Goal: Transaction & Acquisition: Purchase product/service

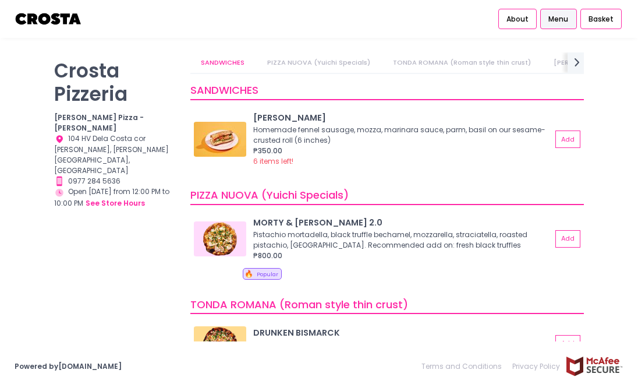
drag, startPoint x: 294, startPoint y: 383, endPoint x: 294, endPoint y: 413, distance: 29.7
click at [294, 383] on html "Cart Created with Sketch. Stockholm-icons / Text / Menu Created with Sketch. Ho…" at bounding box center [319, 192] width 638 height 384
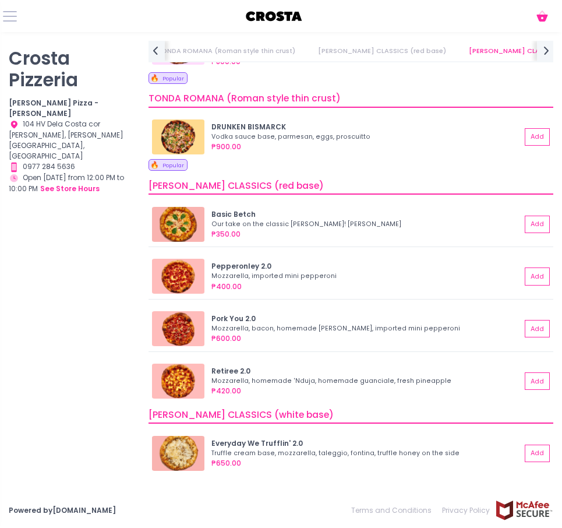
scroll to position [175, 0]
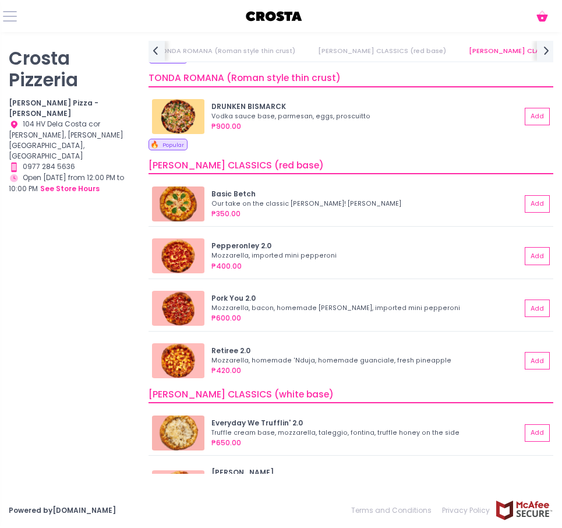
click at [84, 229] on div "[PERSON_NAME] Pizzeria [PERSON_NAME] Pizza - [PERSON_NAME] Location Created wit…" at bounding box center [72, 246] width 140 height 411
click at [540, 17] on icon at bounding box center [541, 18] width 11 height 7
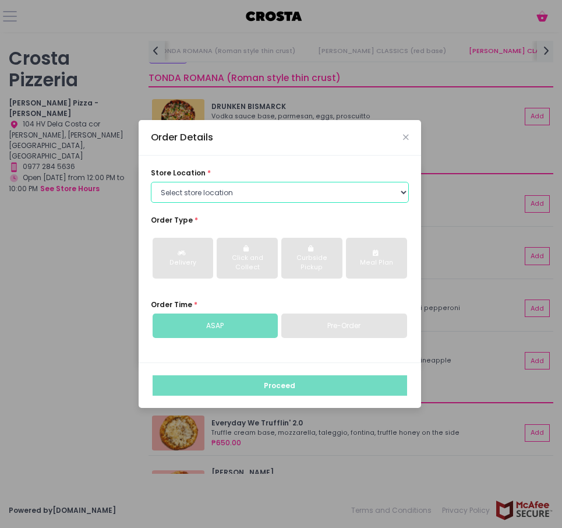
click at [304, 188] on select "Select store location [PERSON_NAME] Pizza - [PERSON_NAME] Pizza - [GEOGRAPHIC_D…" at bounding box center [280, 192] width 258 height 21
select select "5fabb2e53664a8677beaeb89"
click at [151, 182] on select "Select store location [PERSON_NAME] Pizza - [PERSON_NAME] Pizza - [GEOGRAPHIC_D…" at bounding box center [280, 192] width 258 height 21
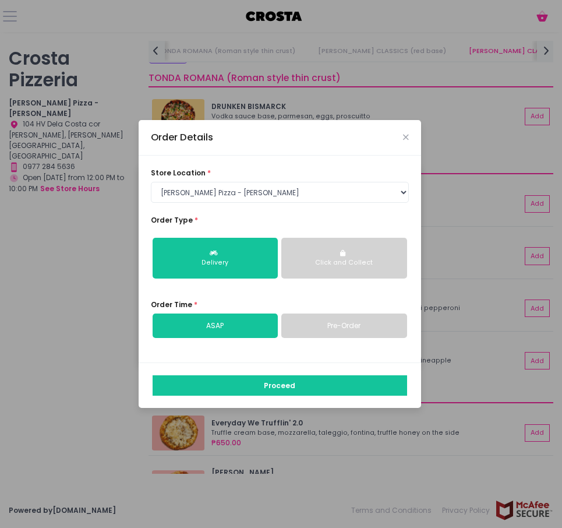
click at [309, 259] on div "Click and Collect" at bounding box center [344, 262] width 111 height 9
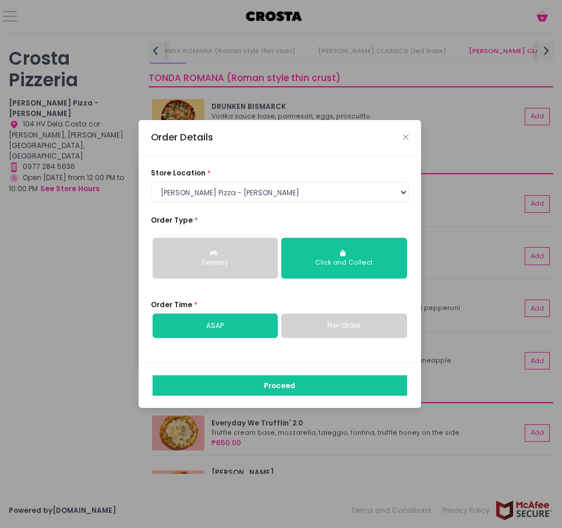
click at [374, 330] on link "Pre-Order" at bounding box center [344, 325] width 126 height 24
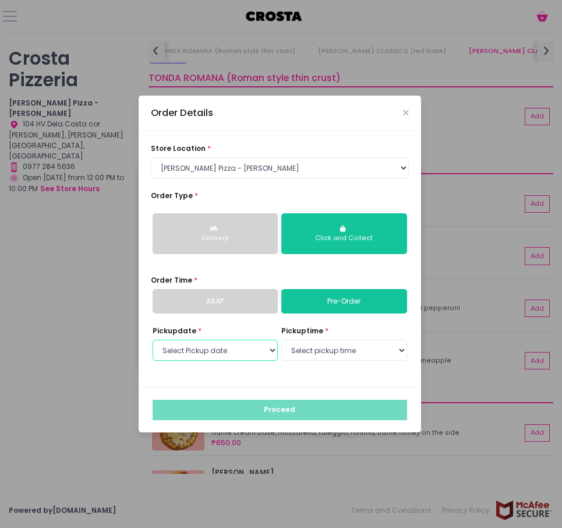
click at [260, 346] on select "Select Pickup date [DATE] [DATE] [DATE]" at bounding box center [216, 350] width 126 height 21
click at [260, 348] on select "Select Pickup date [DATE] [DATE] [DATE]" at bounding box center [216, 350] width 126 height 21
click at [261, 344] on select "Select Pickup date [DATE] [DATE] [DATE]" at bounding box center [216, 350] width 126 height 21
select select "[DATE]"
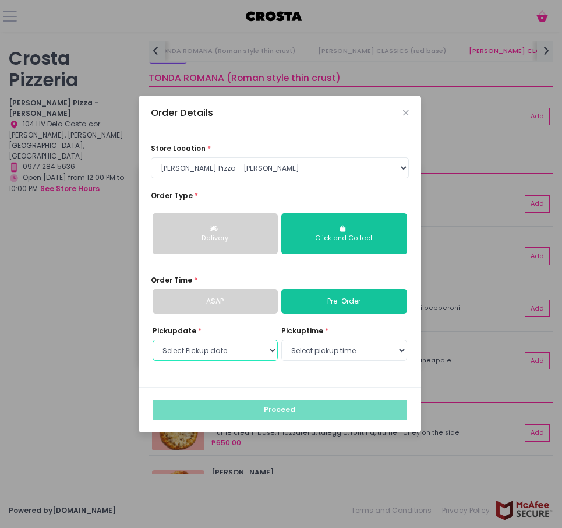
click at [153, 340] on select "Select Pickup date [DATE] [DATE] [DATE]" at bounding box center [216, 350] width 126 height 21
click at [340, 349] on select "Select pickup time 12:00 PM - 12:30 PM 12:30 PM - 01:00 PM 01:00 PM - 01:30 PM …" at bounding box center [344, 350] width 126 height 21
select select "12:00"
click at [281, 340] on select "Select pickup time 12:00 PM - 12:30 PM 12:30 PM - 01:00 PM 01:00 PM - 01:30 PM …" at bounding box center [344, 350] width 126 height 21
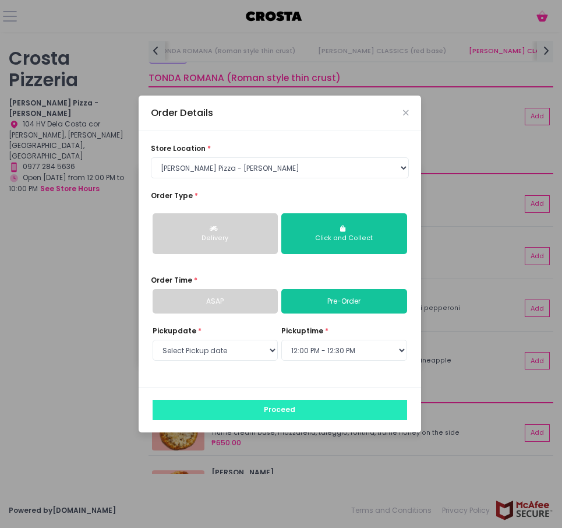
click at [267, 383] on button "Proceed" at bounding box center [280, 409] width 254 height 21
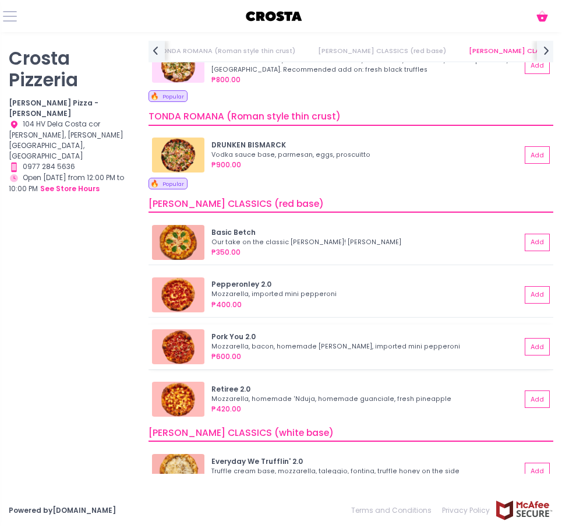
scroll to position [233, 0]
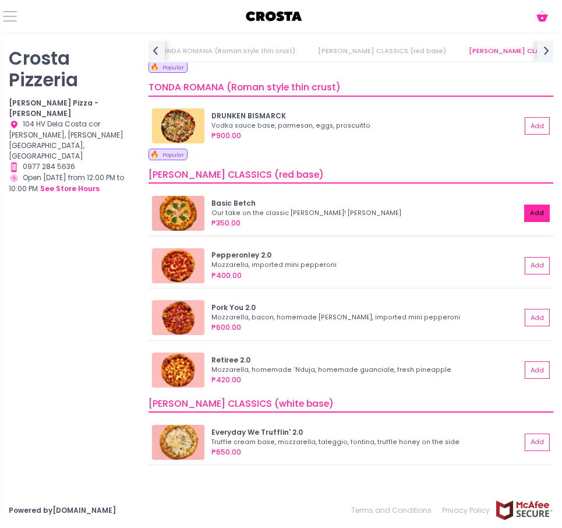
click at [528, 207] on button "Add" at bounding box center [537, 212] width 26 height 17
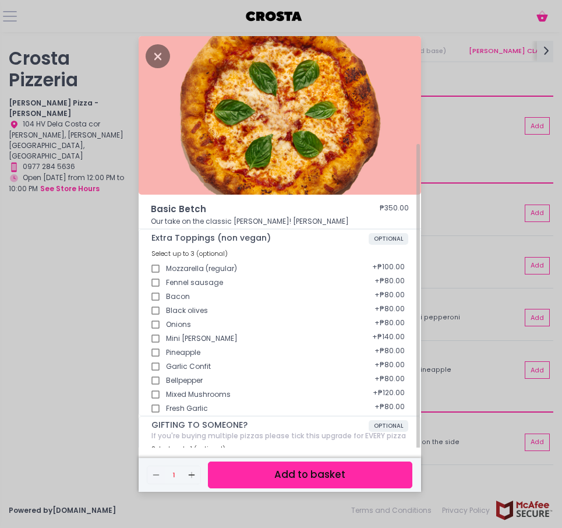
scroll to position [74, 0]
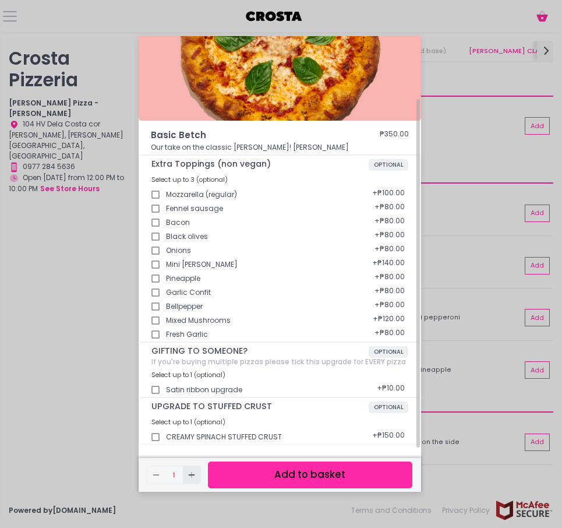
click at [190, 383] on icon "Add Created with Sketch." at bounding box center [191, 474] width 9 height 9
click at [294, 383] on button "Add to basket" at bounding box center [310, 474] width 204 height 26
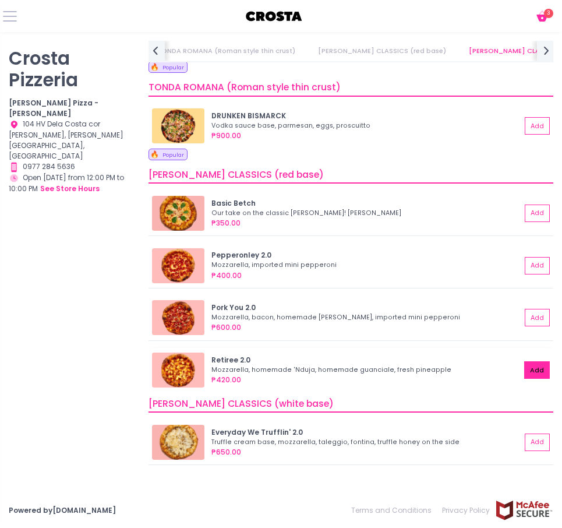
click at [532, 361] on button "Add" at bounding box center [537, 369] width 26 height 17
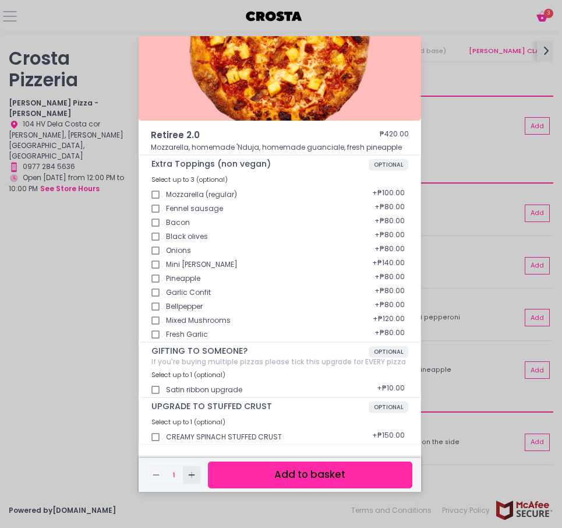
click at [190, 383] on button "Add Created with Sketch." at bounding box center [191, 474] width 17 height 17
click at [192, 383] on icon "Add Created with Sketch." at bounding box center [191, 474] width 9 height 9
click at [321, 383] on button "Add to basket" at bounding box center [310, 474] width 204 height 26
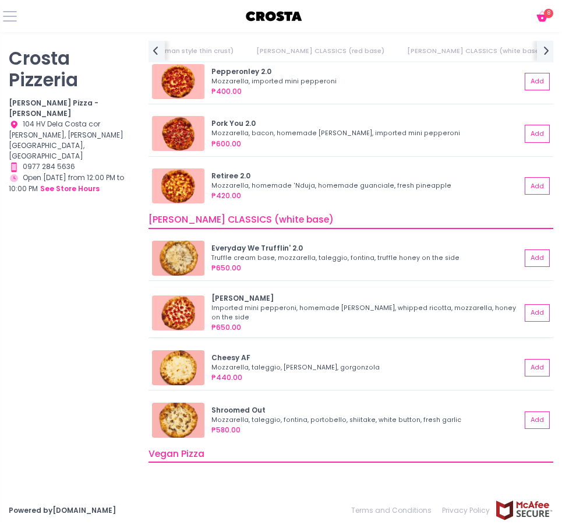
scroll to position [466, 0]
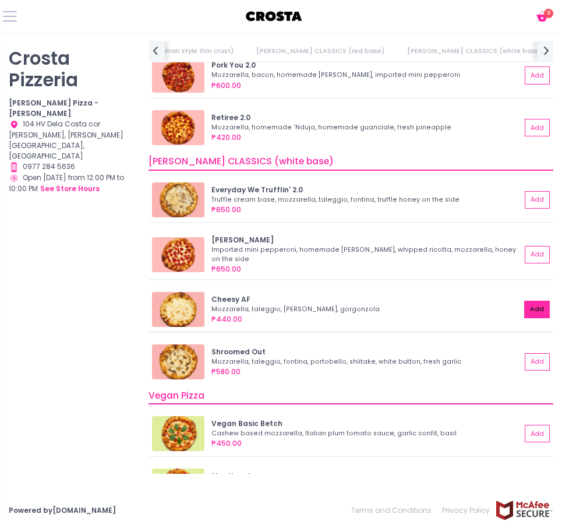
click at [524, 306] on button "Add" at bounding box center [537, 308] width 26 height 17
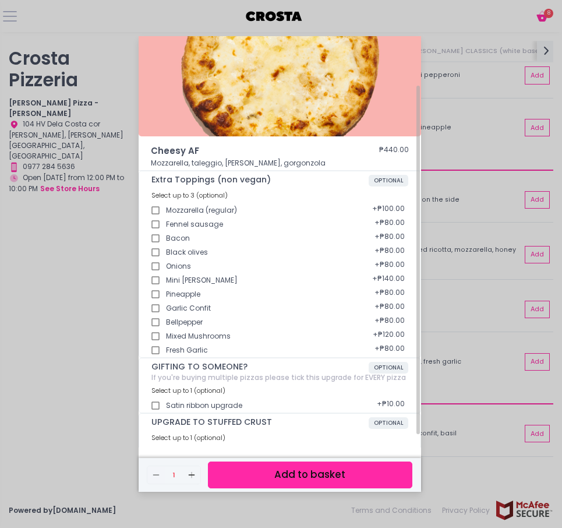
scroll to position [74, 0]
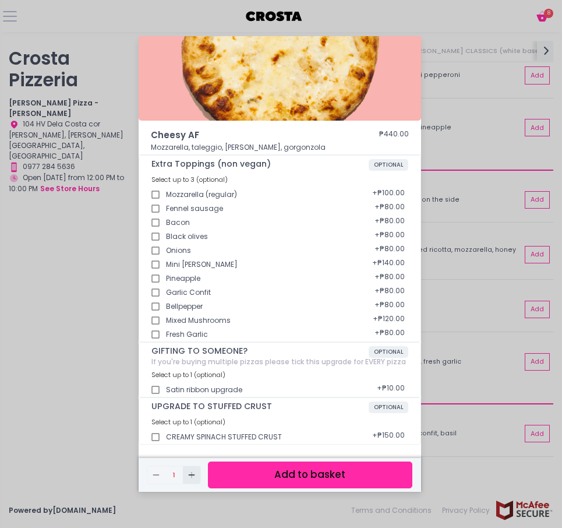
click at [190, 383] on rect "button" at bounding box center [191, 474] width 6 height 1
click at [268, 383] on button "Add to basket" at bounding box center [310, 474] width 204 height 26
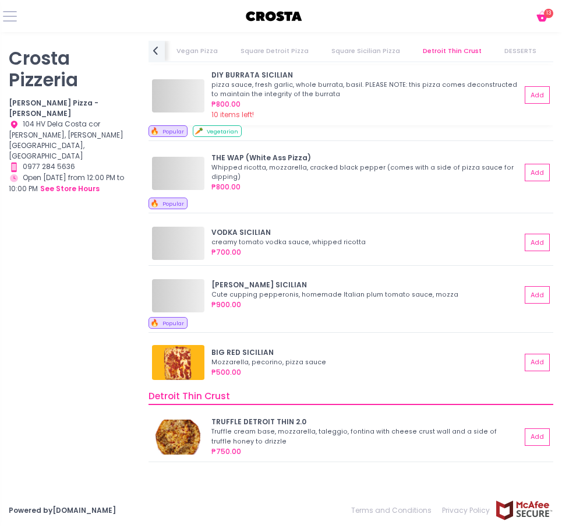
scroll to position [0, 0]
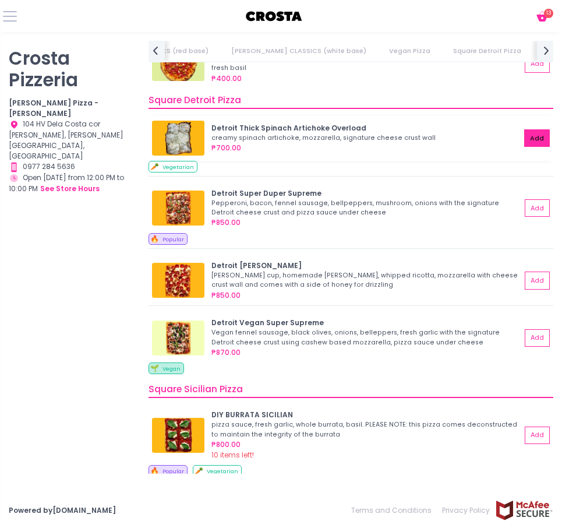
click at [535, 134] on button "Add" at bounding box center [537, 137] width 26 height 17
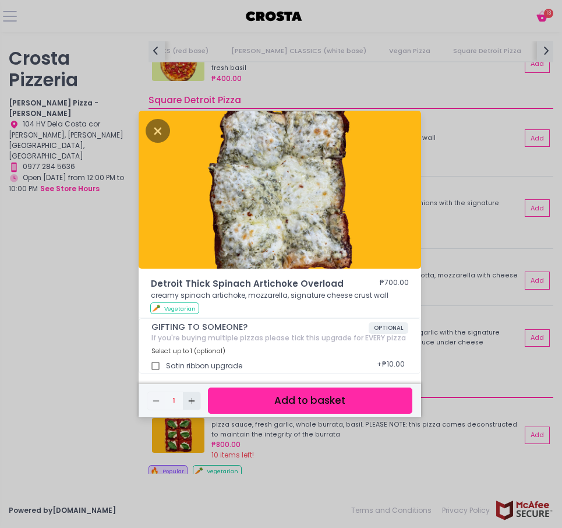
click at [189, 383] on icon "Add Created with Sketch." at bounding box center [191, 400] width 9 height 9
click at [306, 383] on button "Add to basket" at bounding box center [310, 400] width 204 height 26
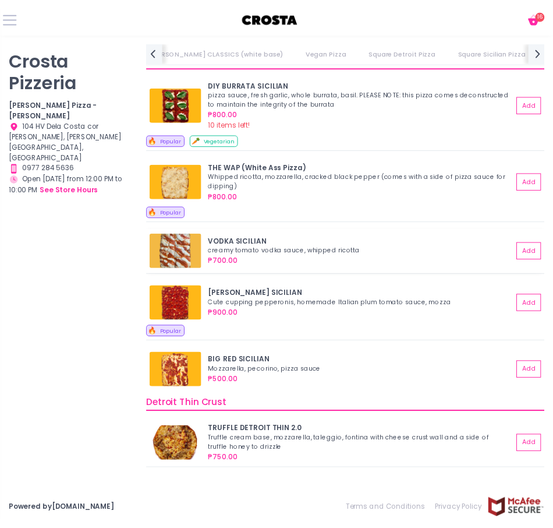
scroll to position [1339, 0]
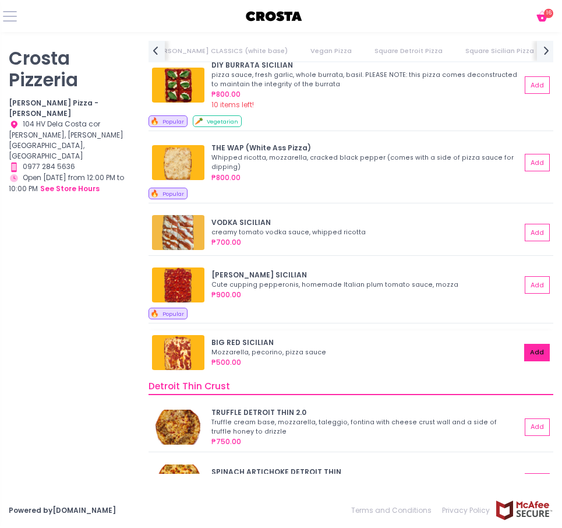
click at [534, 351] on button "Add" at bounding box center [537, 352] width 26 height 17
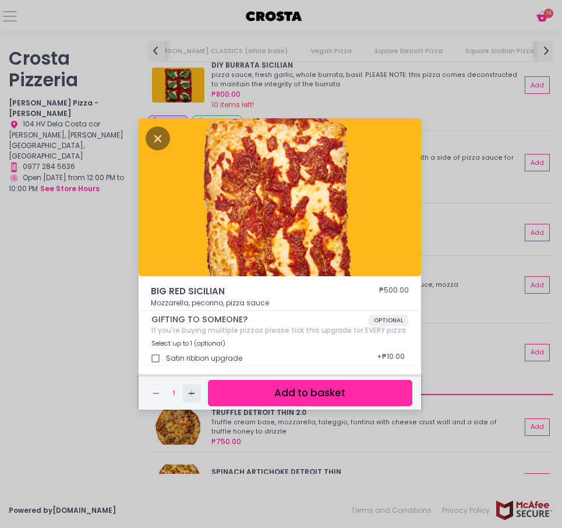
click at [193, 383] on icon "Add Created with Sketch." at bounding box center [191, 392] width 9 height 9
click at [248, 383] on button "Add to basket" at bounding box center [310, 393] width 204 height 26
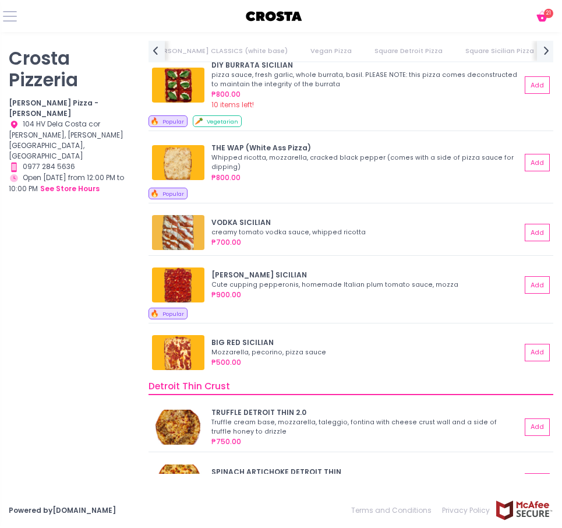
click at [541, 19] on icon at bounding box center [541, 18] width 11 height 7
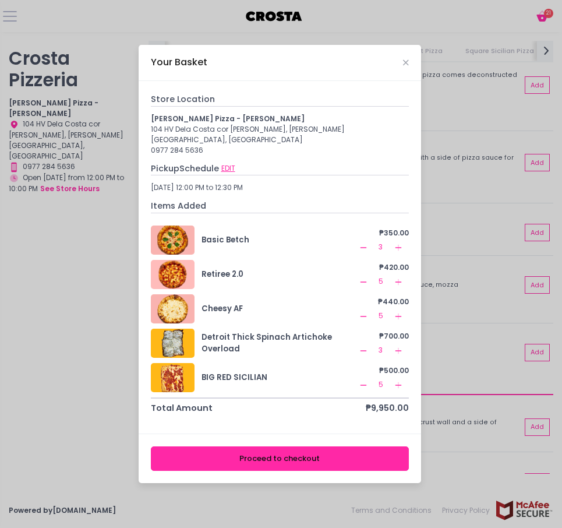
click at [231, 162] on button "EDIT" at bounding box center [228, 168] width 15 height 12
select select "5fabb2e53664a8677beaeb89"
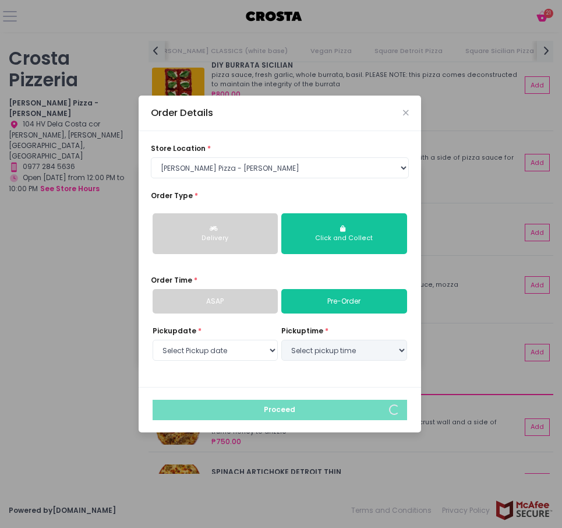
select select "[DATE]"
select select "12:00"
click at [259, 345] on select "Select Pickup date [DATE] [DATE] [DATE]" at bounding box center [216, 350] width 126 height 21
click at [258, 351] on select "Select Pickup date [DATE] [DATE] [DATE]" at bounding box center [216, 350] width 126 height 21
click at [153, 340] on select "Select Pickup date [DATE] [DATE] [DATE]" at bounding box center [216, 350] width 126 height 21
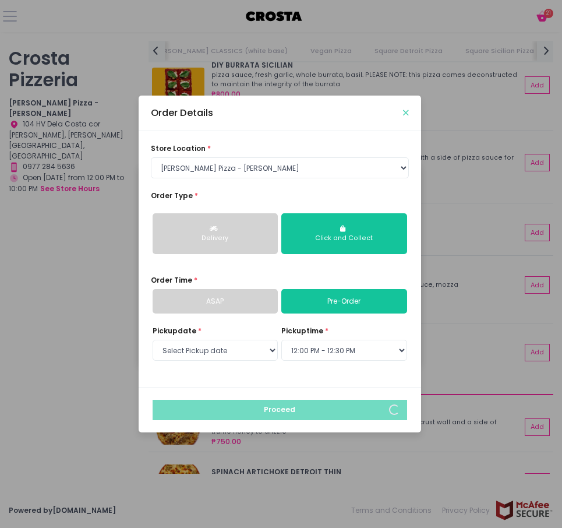
click at [406, 112] on icon "Close" at bounding box center [406, 113] width 6 height 8
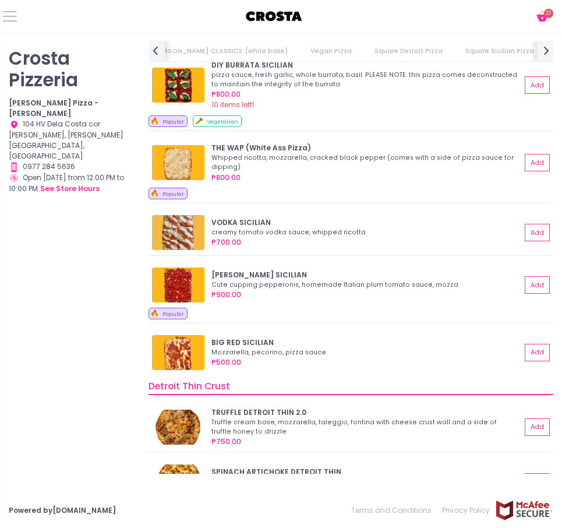
click at [542, 16] on icon at bounding box center [541, 18] width 11 height 7
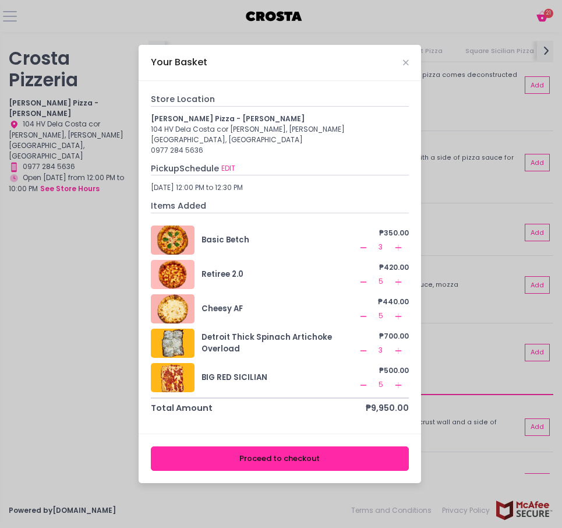
click at [287, 383] on button "Proceed to checkout" at bounding box center [280, 458] width 258 height 24
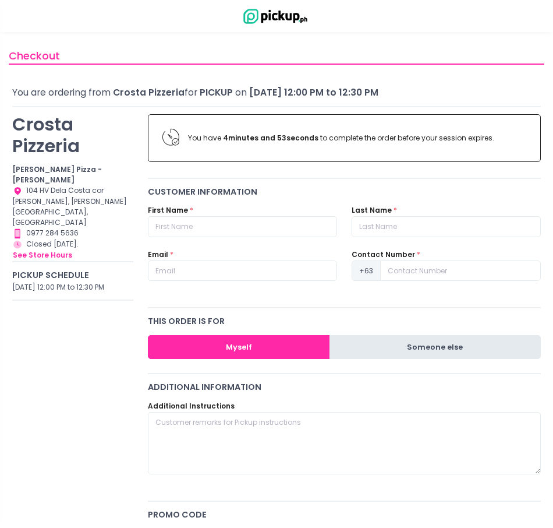
click at [396, 349] on button "Someone else" at bounding box center [435, 347] width 211 height 24
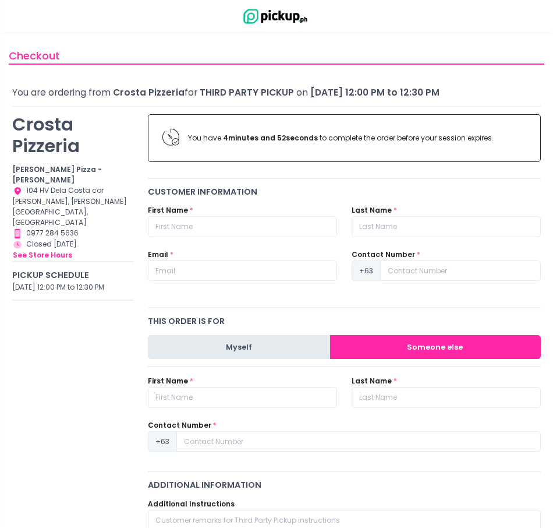
click at [261, 351] on button "Myself" at bounding box center [239, 347] width 182 height 24
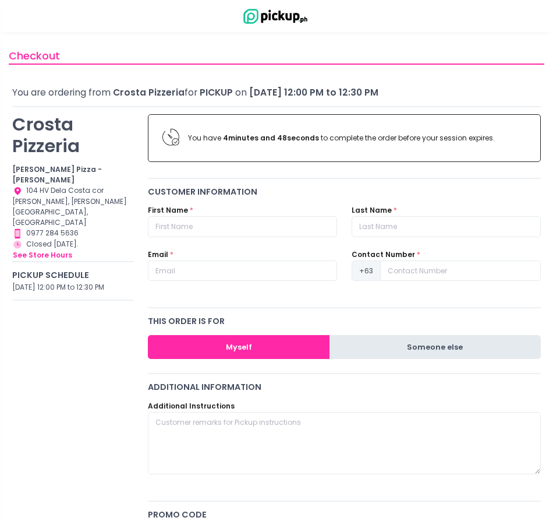
click at [415, 343] on button "Someone else" at bounding box center [435, 347] width 211 height 24
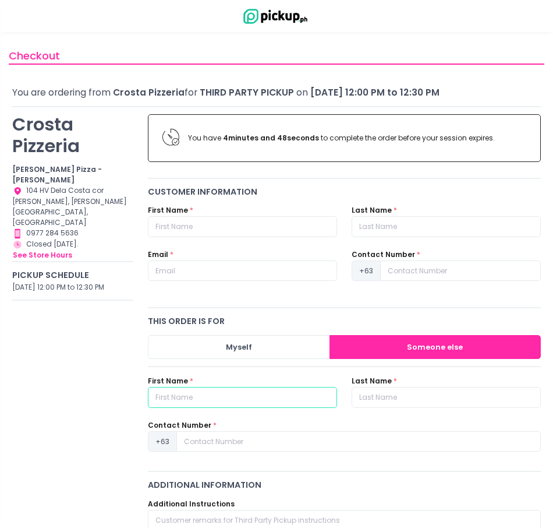
click at [285, 383] on input "text" at bounding box center [242, 397] width 189 height 21
click at [280, 383] on input "text" at bounding box center [242, 397] width 189 height 21
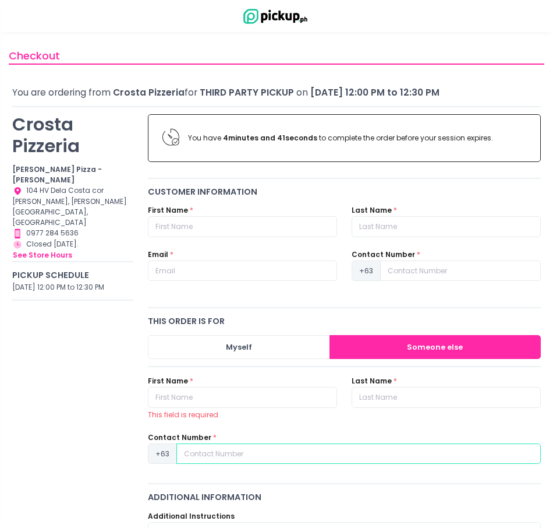
click at [258, 383] on div "Contact Number * +63" at bounding box center [344, 448] width 393 height 32
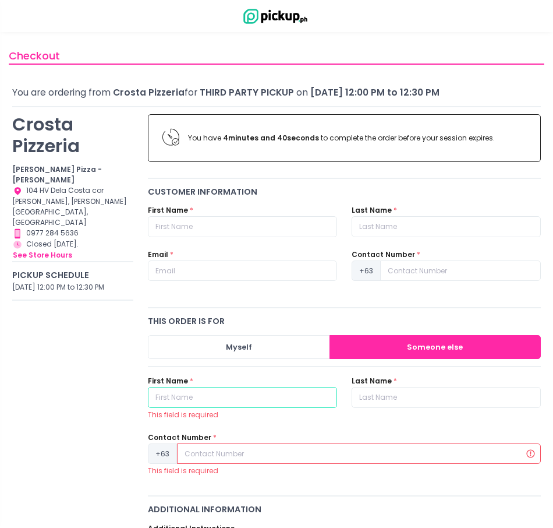
click at [176, 383] on input "text" at bounding box center [242, 397] width 189 height 21
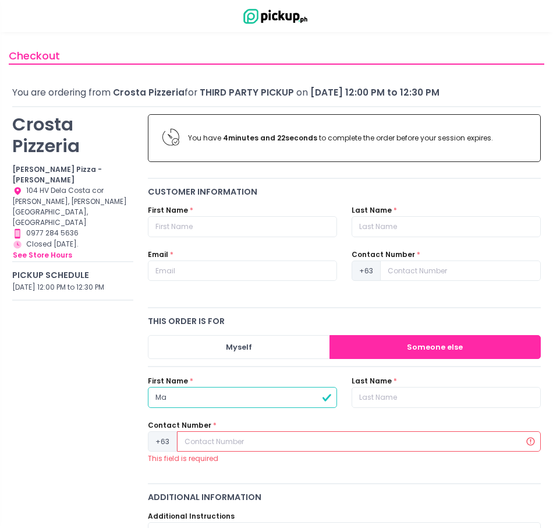
click at [228, 383] on input "Ma" at bounding box center [242, 397] width 189 height 21
type input "Max"
click at [401, 383] on input "text" at bounding box center [446, 397] width 189 height 21
type input "Macasero"
click at [220, 383] on input at bounding box center [359, 441] width 364 height 21
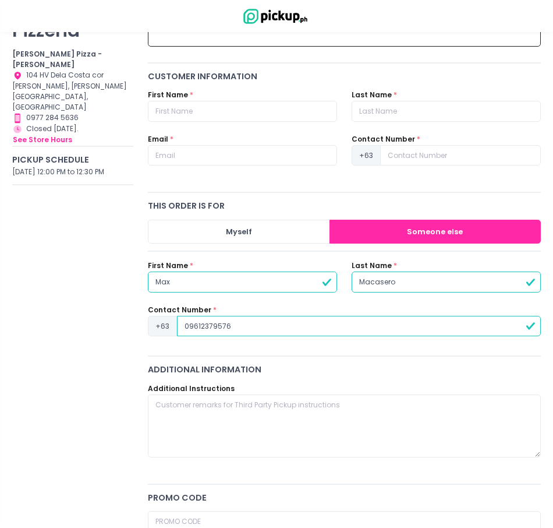
scroll to position [116, 0]
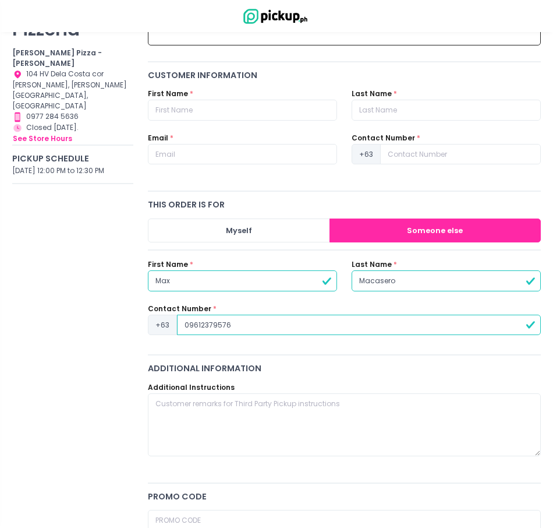
click at [187, 320] on input "09612379576" at bounding box center [359, 324] width 364 height 21
type input "9612379576"
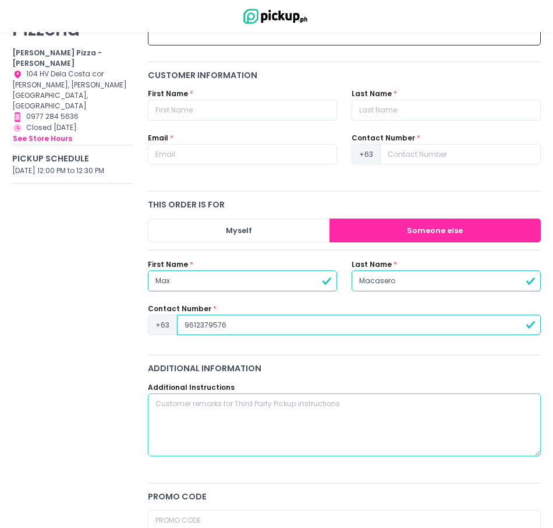
click at [215, 383] on textarea at bounding box center [344, 424] width 393 height 63
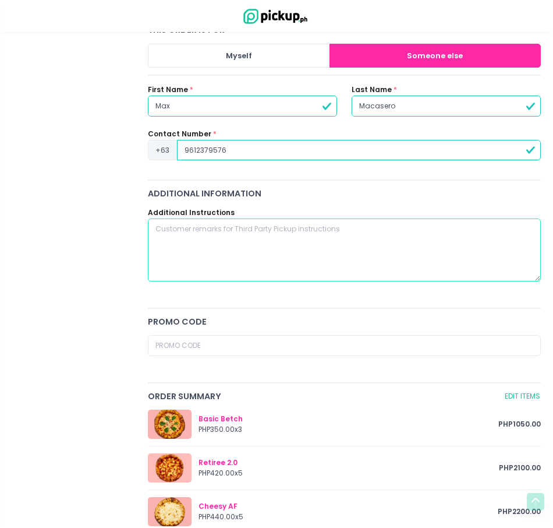
scroll to position [233, 0]
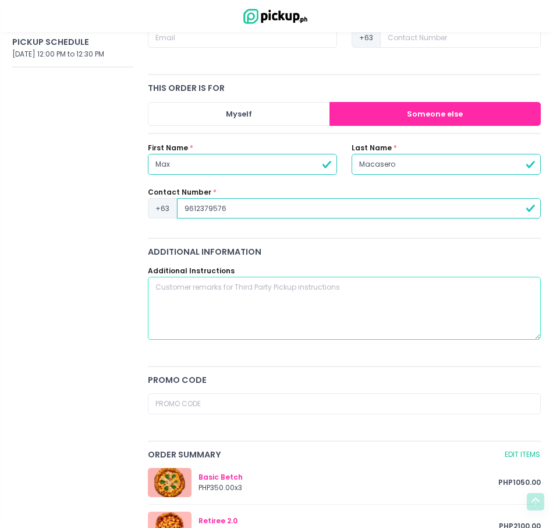
click at [324, 299] on textarea at bounding box center [344, 308] width 393 height 63
type textarea "Party cut/Square cut"
click at [324, 299] on textarea "Party cut/Square cut" at bounding box center [344, 308] width 393 height 63
drag, startPoint x: 288, startPoint y: 289, endPoint x: 110, endPoint y: 307, distance: 178.5
click at [110, 307] on div "[PERSON_NAME] Pizzeria [PERSON_NAME] Pizza - [PERSON_NAME] Location Created wit…" at bounding box center [276, 405] width 543 height 1062
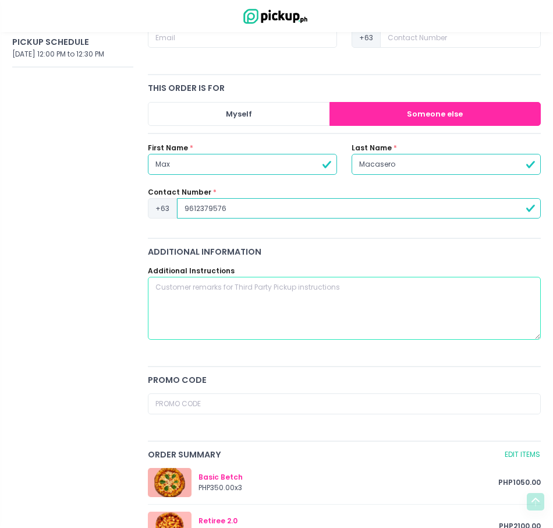
click at [346, 299] on textarea at bounding box center [344, 308] width 393 height 63
click at [346, 298] on textarea at bounding box center [344, 308] width 393 height 63
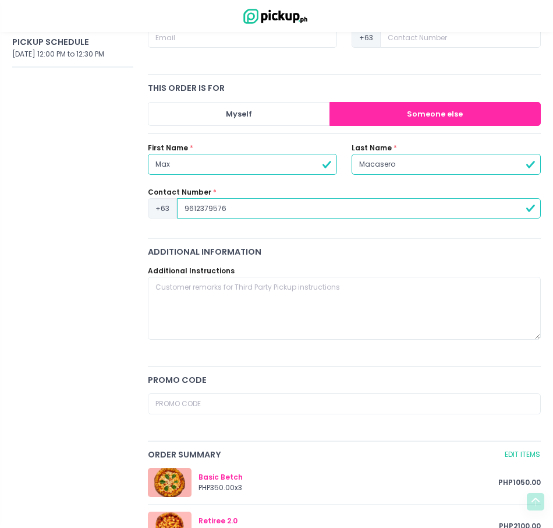
click at [130, 295] on div "[PERSON_NAME] Pizzeria [PERSON_NAME] Pizza - [PERSON_NAME] Location Created wit…" at bounding box center [73, 405] width 136 height 1062
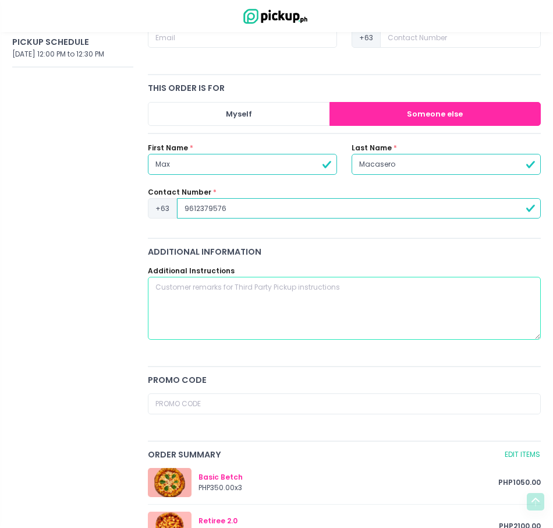
click at [250, 300] on textarea at bounding box center [344, 308] width 393 height 63
type textarea "8"
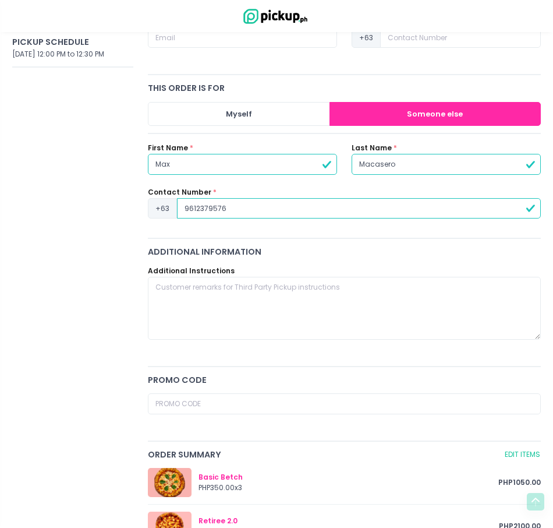
click at [87, 300] on div "[PERSON_NAME] Pizzeria [PERSON_NAME] Pizza - [PERSON_NAME] Location Created wit…" at bounding box center [73, 405] width 136 height 1062
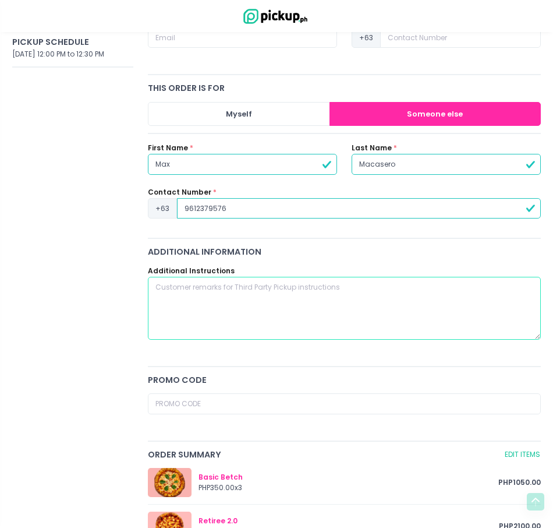
click at [195, 298] on textarea at bounding box center [344, 308] width 393 height 63
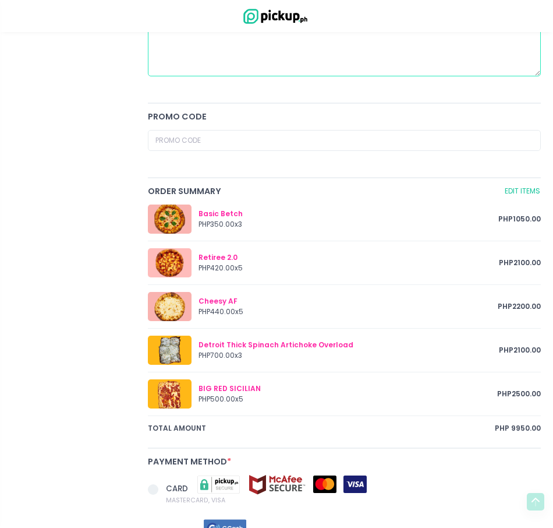
scroll to position [234, 0]
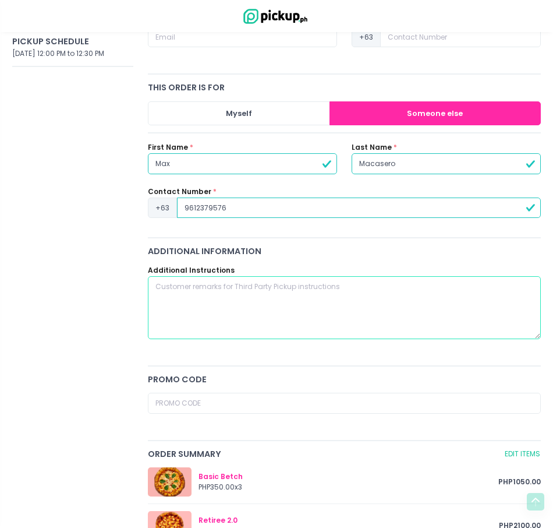
click at [365, 299] on textarea at bounding box center [344, 307] width 393 height 63
type textarea "p"
type textarea "P"
type textarea "Please slice"
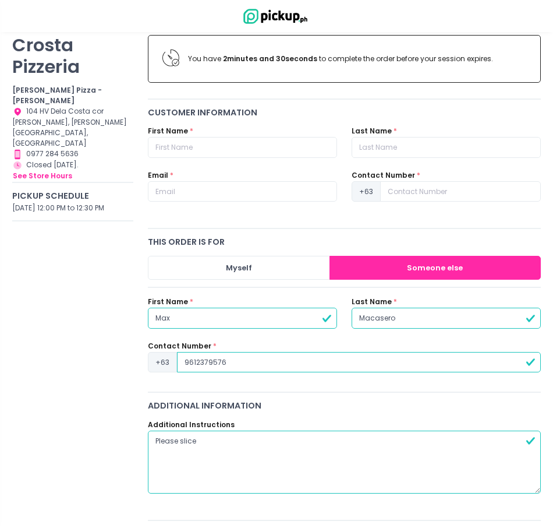
scroll to position [59, 0]
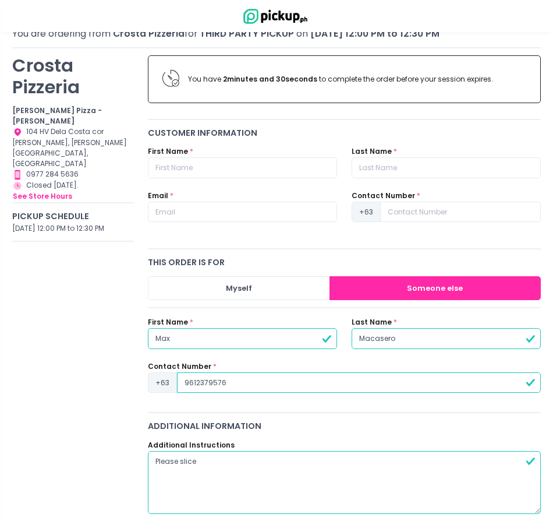
drag, startPoint x: 219, startPoint y: 471, endPoint x: 94, endPoint y: 482, distance: 125.1
click at [199, 383] on textarea at bounding box center [344, 482] width 393 height 63
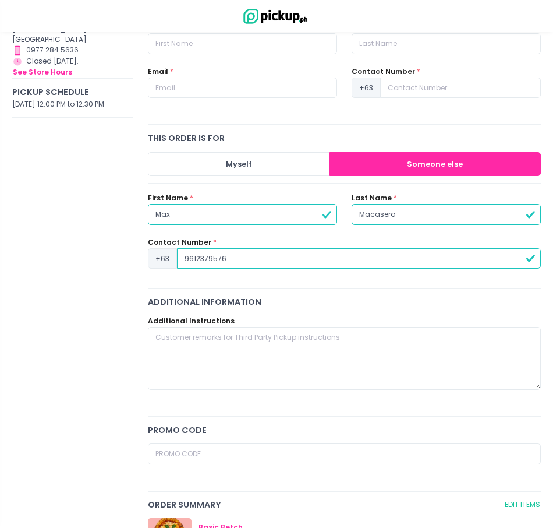
scroll to position [234, 0]
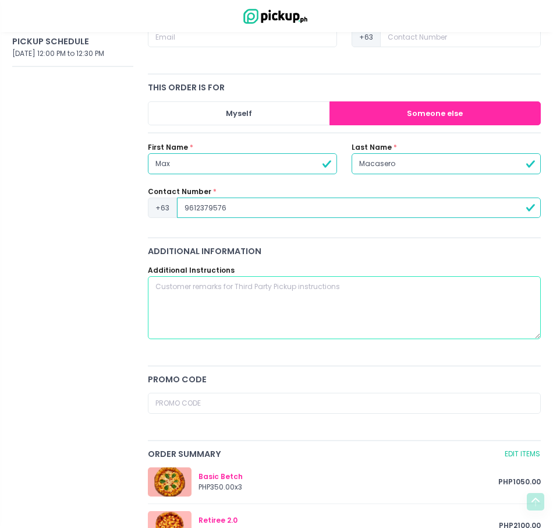
click at [250, 304] on textarea at bounding box center [344, 307] width 393 height 63
type textarea "P"
type textarea "K"
type textarea "P"
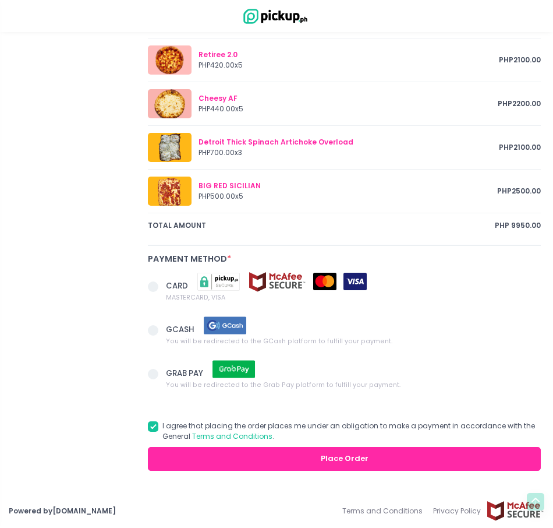
scroll to position [699, 0]
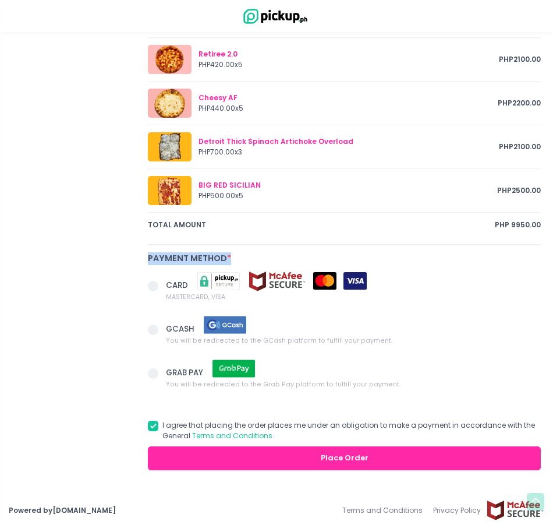
drag, startPoint x: 241, startPoint y: 258, endPoint x: 146, endPoint y: 262, distance: 95.0
click at [146, 262] on div "Payment Method * CARD MASTERCARD, VISA GCASH You will be redirected to the GCas…" at bounding box center [345, 332] width 408 height 160
drag, startPoint x: 146, startPoint y: 262, endPoint x: 271, endPoint y: 250, distance: 126.4
click at [309, 383] on button "Place Order" at bounding box center [344, 458] width 393 height 24
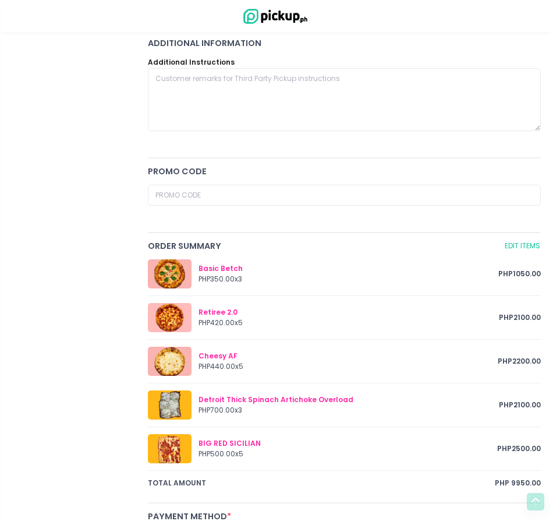
scroll to position [734, 0]
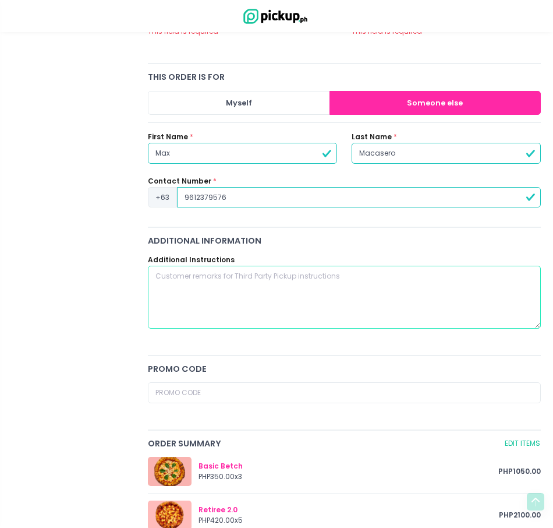
click at [309, 301] on textarea at bounding box center [344, 297] width 393 height 63
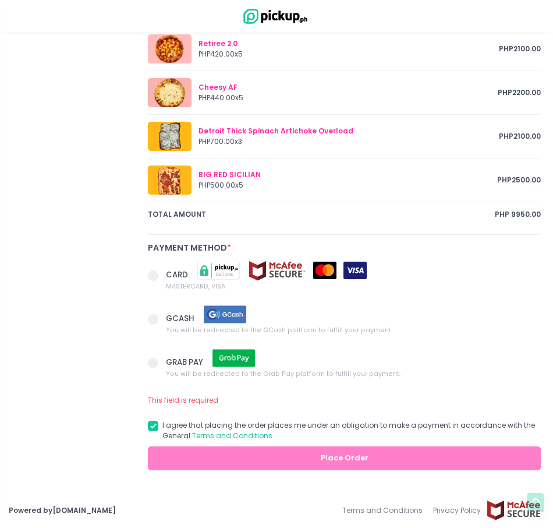
click at [156, 277] on span at bounding box center [153, 275] width 10 height 10
click at [162, 277] on input "CARD MASTERCARD, VISA" at bounding box center [166, 274] width 8 height 8
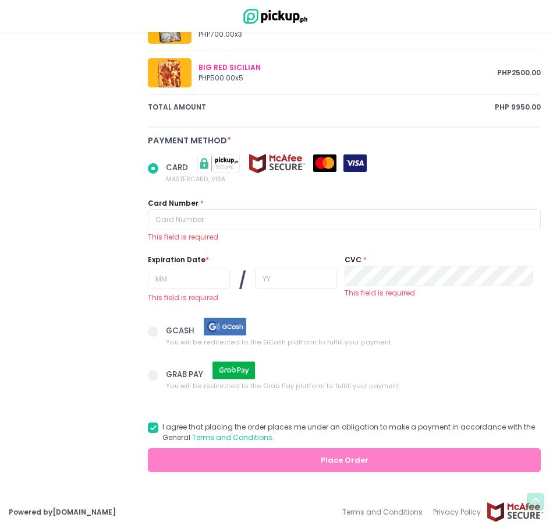
scroll to position [843, 0]
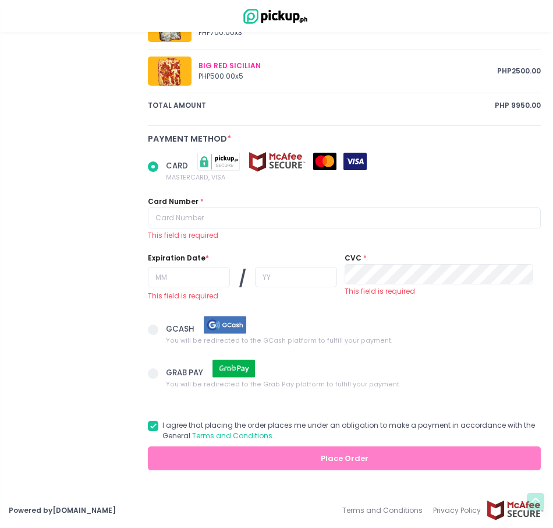
click at [219, 163] on img at bounding box center [219, 161] width 58 height 20
click at [170, 163] on input "CARD MASTERCARD, VISA" at bounding box center [166, 165] width 8 height 8
click at [219, 163] on img at bounding box center [219, 161] width 58 height 20
click at [170, 163] on input "CARD MASTERCARD, VISA" at bounding box center [166, 165] width 8 height 8
click at [152, 168] on span at bounding box center [153, 166] width 10 height 10
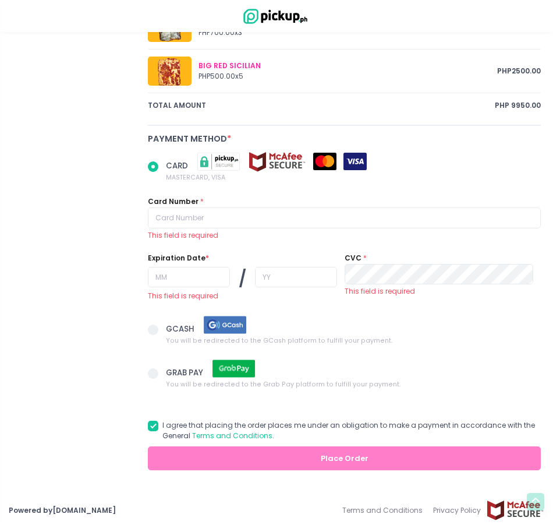
click at [162, 168] on input "CARD MASTERCARD, VISA" at bounding box center [166, 165] width 8 height 8
click at [494, 175] on span "CARD MASTERCARD, VISA" at bounding box center [353, 166] width 375 height 31
click at [170, 168] on input "CARD MASTERCARD, VISA" at bounding box center [166, 165] width 8 height 8
click at [155, 165] on span at bounding box center [153, 166] width 10 height 10
click at [162, 165] on input "CARD MASTERCARD, VISA" at bounding box center [166, 165] width 8 height 8
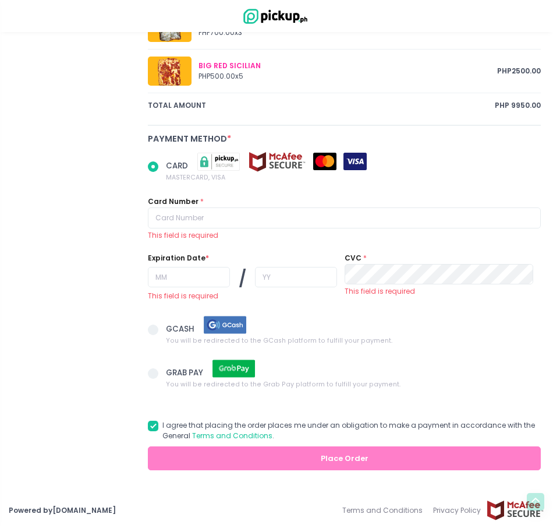
radio input "true"
click at [154, 335] on span at bounding box center [157, 330] width 18 height 15
click at [162, 331] on input "GCASH You will be redirected to the GCash platform to fulfill your payment." at bounding box center [166, 328] width 8 height 8
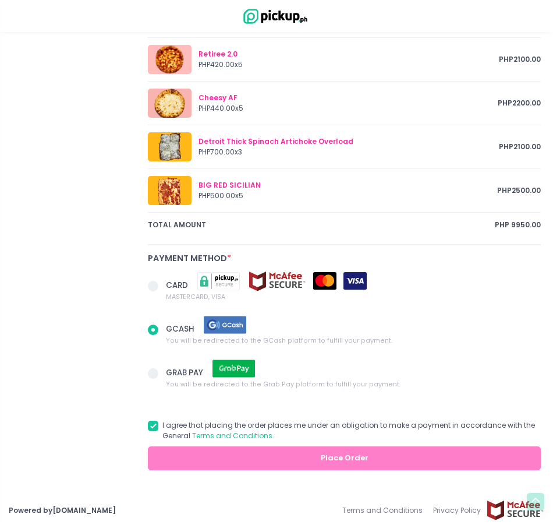
radio input "true"
click at [147, 345] on div "GCASH You will be redirected to the GCash platform to fulfill your payment." at bounding box center [345, 338] width 408 height 44
click at [154, 282] on span at bounding box center [153, 286] width 10 height 10
click at [162, 282] on input "CARD MASTERCARD, VISA" at bounding box center [166, 284] width 8 height 8
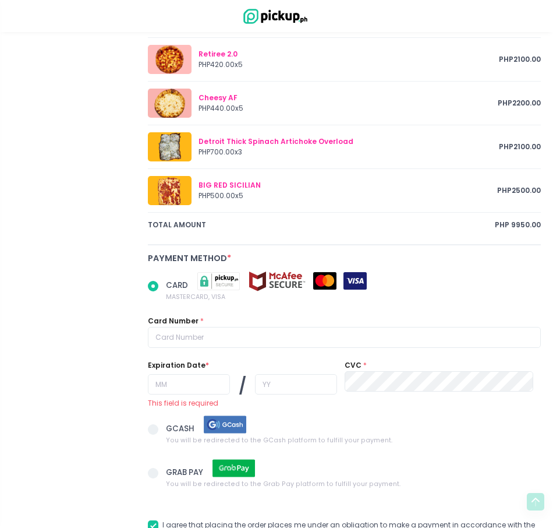
click at [155, 284] on span at bounding box center [153, 286] width 10 height 10
click at [162, 284] on input "CARD MASTERCARD, VISA" at bounding box center [166, 284] width 8 height 8
radio input "true"
click at [386, 310] on div "CARD MASTERCARD, VISA Card Number * Expiration Date * / This field is required …" at bounding box center [345, 343] width 408 height 143
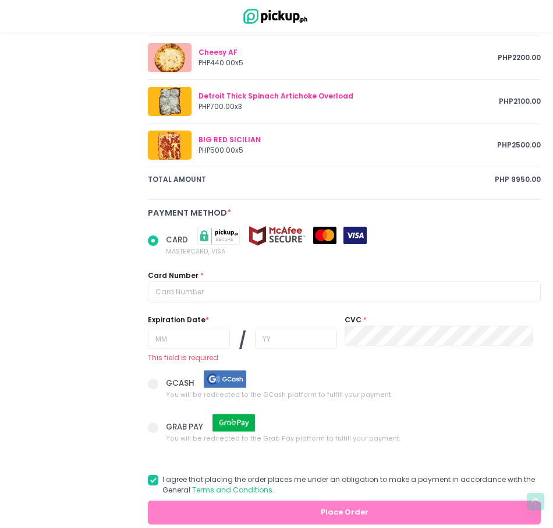
scroll to position [823, 0]
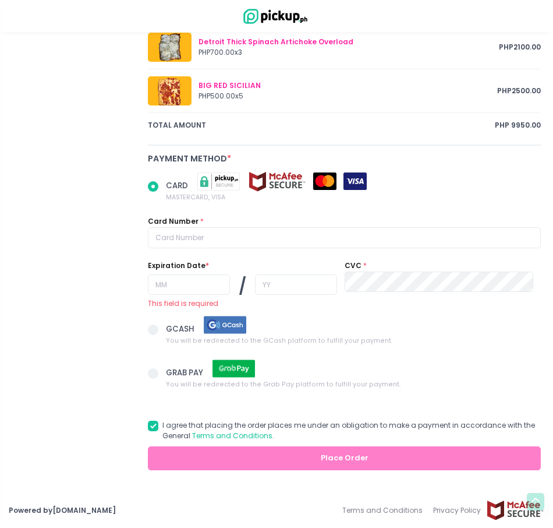
click at [157, 331] on span at bounding box center [153, 329] width 10 height 10
click at [162, 331] on input "GCASH You will be redirected to the GCash platform to fulfill your payment." at bounding box center [166, 328] width 8 height 8
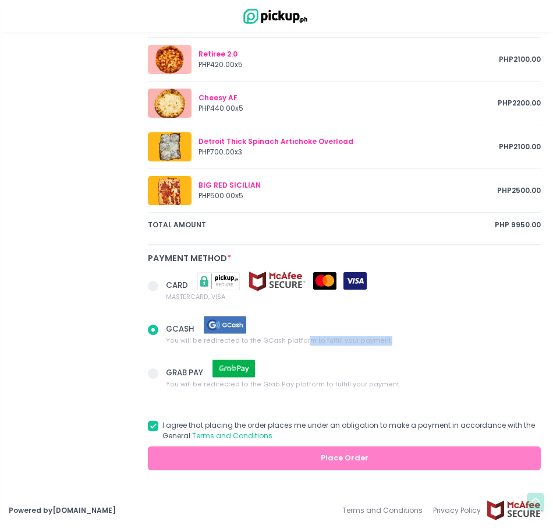
drag, startPoint x: 393, startPoint y: 341, endPoint x: 298, endPoint y: 342, distance: 94.3
click at [298, 342] on span "GCASH You will be redirected to the GCash platform to fulfill your payment." at bounding box center [353, 329] width 375 height 31
drag, startPoint x: 298, startPoint y: 342, endPoint x: 443, endPoint y: 329, distance: 145.6
click at [442, 329] on span "GCASH You will be redirected to the GCash platform to fulfill your payment." at bounding box center [353, 329] width 375 height 31
click at [170, 329] on input "GCASH You will be redirected to the GCash platform to fulfill your payment." at bounding box center [166, 328] width 8 height 8
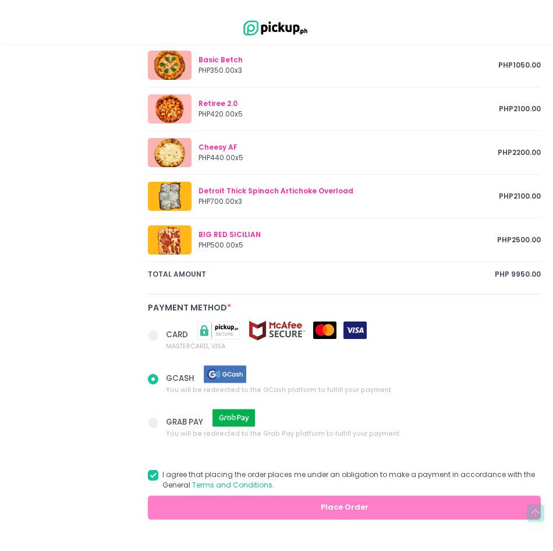
scroll to position [666, 0]
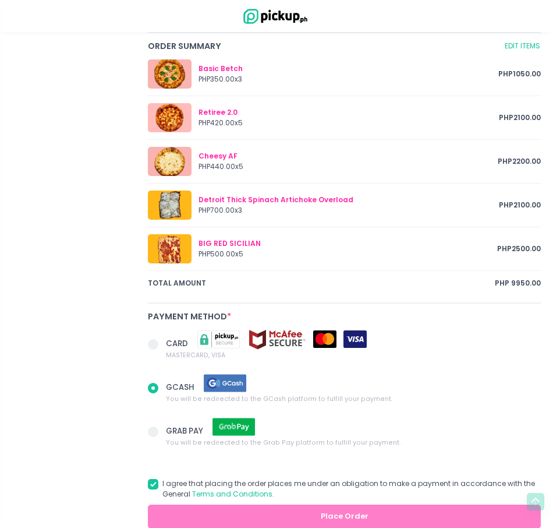
radio input "true"
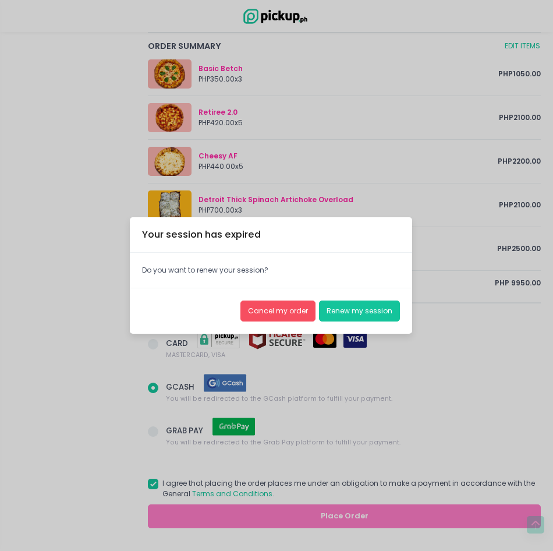
click at [289, 241] on div "Your session has expired × Close" at bounding box center [271, 235] width 282 height 36
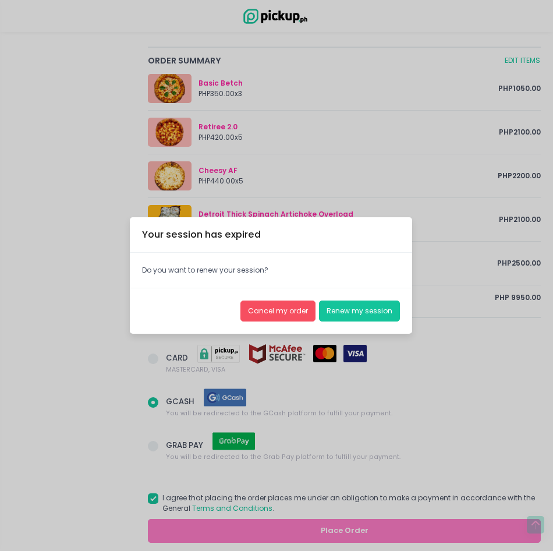
scroll to position [701, 0]
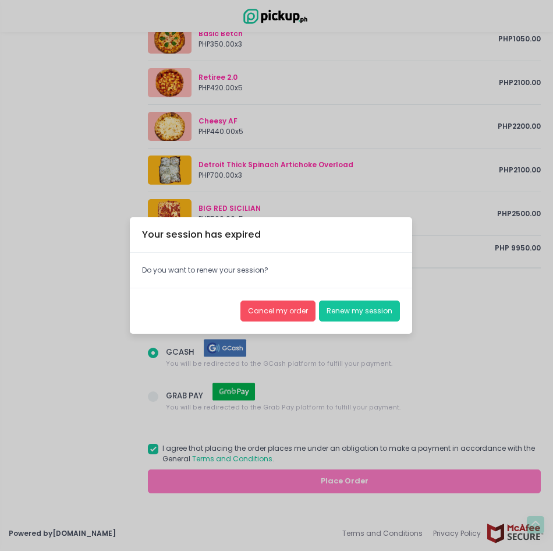
click at [433, 355] on div "Your session has expired × Close Do you want to renew your session? Cancel my o…" at bounding box center [276, 275] width 553 height 551
click at [457, 308] on div "Your session has expired × Close Do you want to renew your session? Cancel my o…" at bounding box center [276, 275] width 553 height 551
click at [282, 306] on button "Cancel my order" at bounding box center [278, 310] width 75 height 21
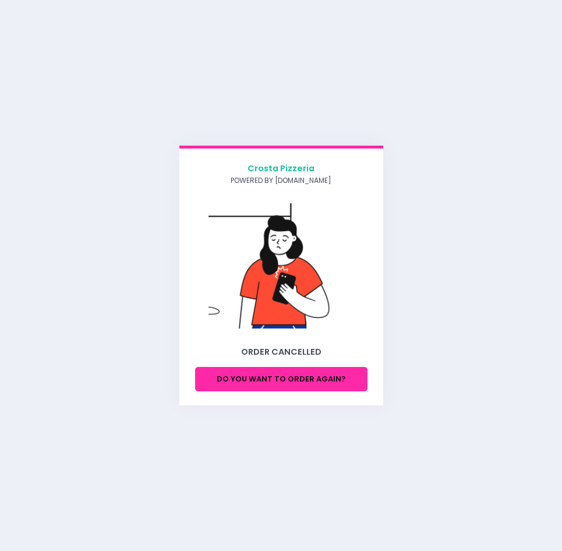
click at [452, 239] on div "[PERSON_NAME] Pizzeria powered by [DOMAIN_NAME] Order Cancelled Do you want to …" at bounding box center [281, 275] width 562 height 551
click at [420, 113] on div "[PERSON_NAME] Pizzeria powered by [DOMAIN_NAME] Order Cancelled Do you want to …" at bounding box center [281, 275] width 562 height 551
click at [253, 383] on button "Do you want to order again?" at bounding box center [281, 379] width 172 height 24
